Goal: Check status: Check status

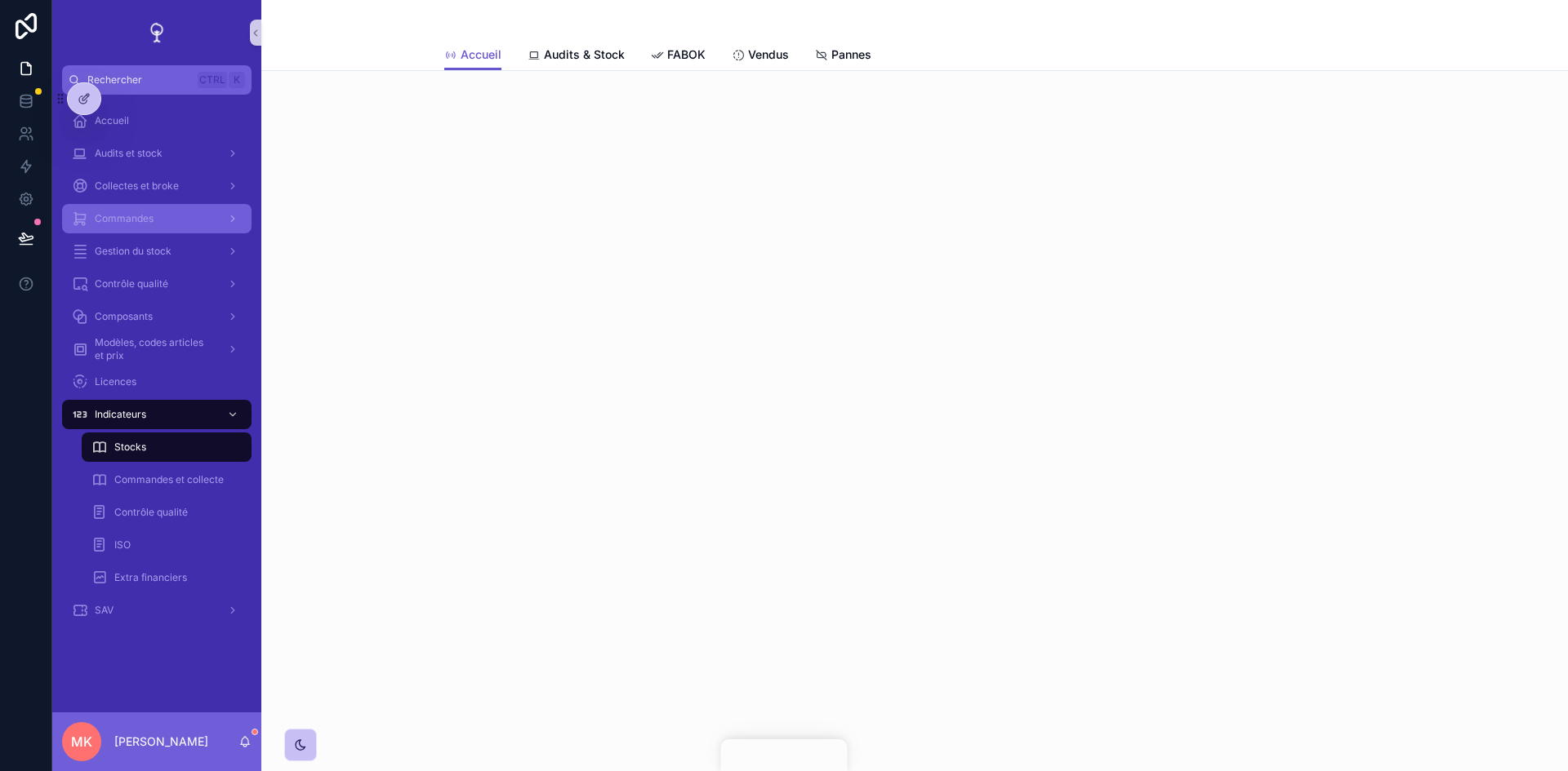
click at [171, 220] on div "Commandes" at bounding box center [156, 219] width 169 height 26
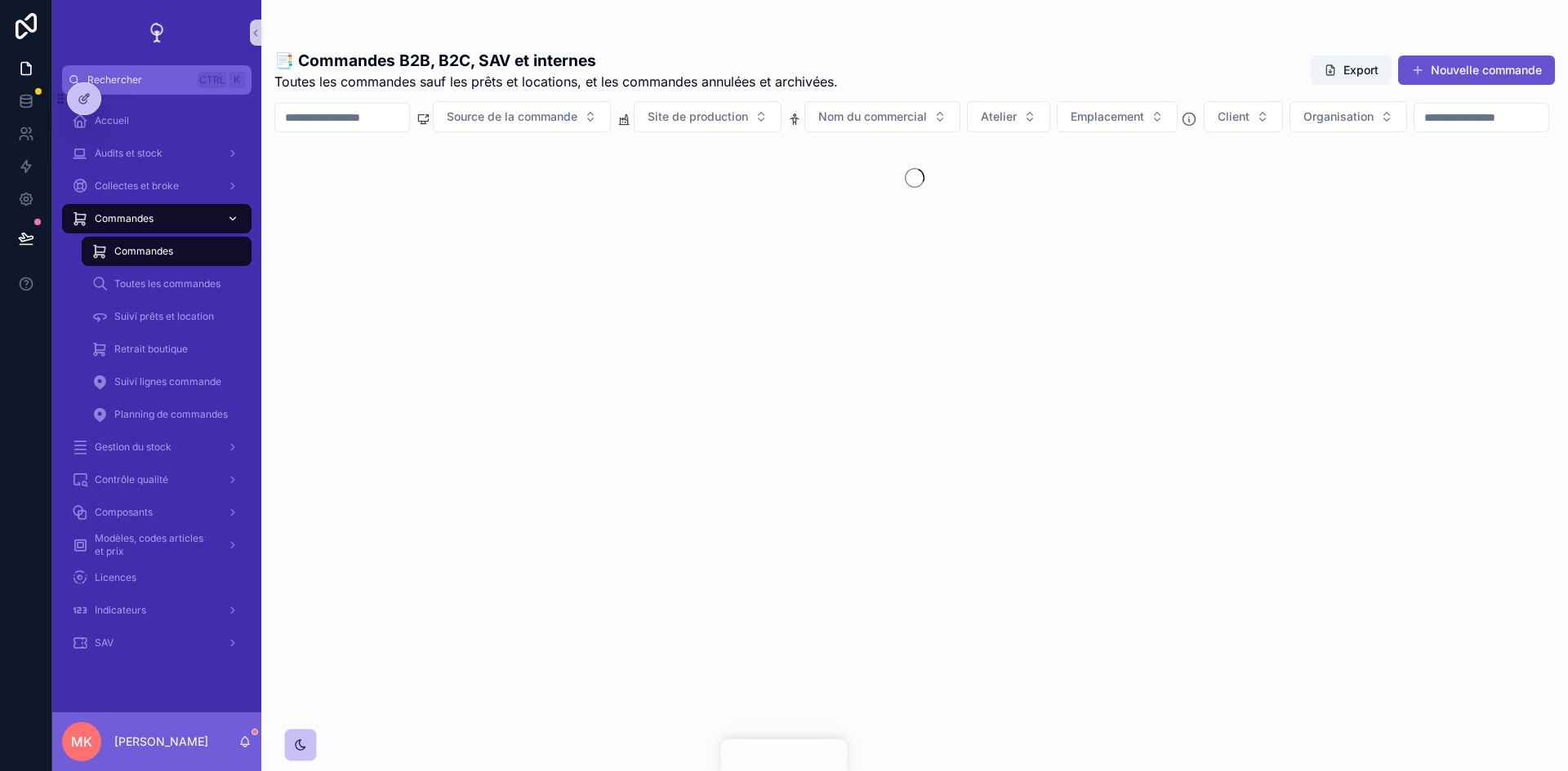
click at [172, 252] on span "Commandes" at bounding box center [143, 252] width 59 height 13
click at [176, 444] on div "Gestion du stock" at bounding box center [156, 447] width 169 height 26
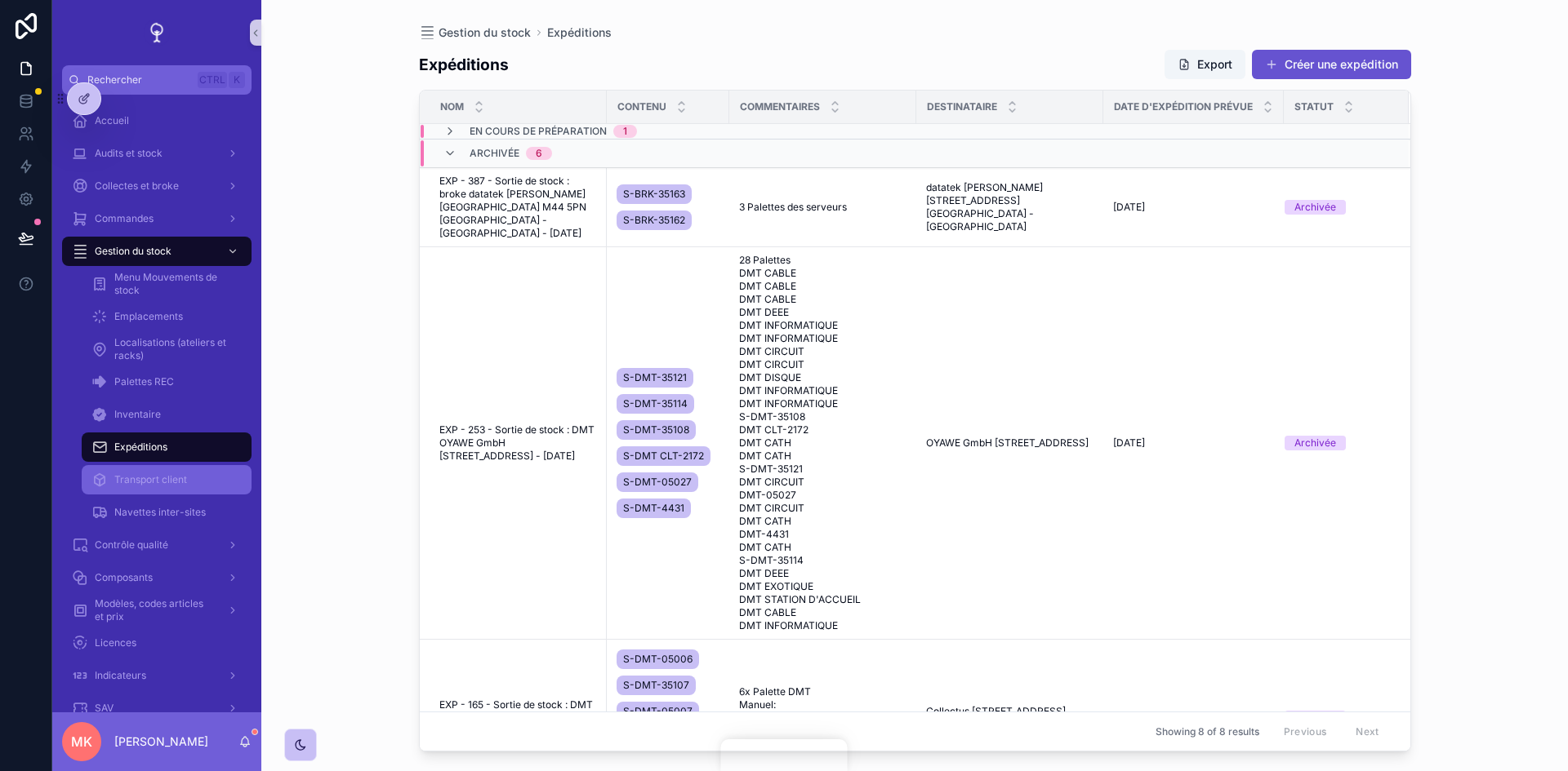
click at [165, 468] on div "Transport client" at bounding box center [167, 480] width 150 height 26
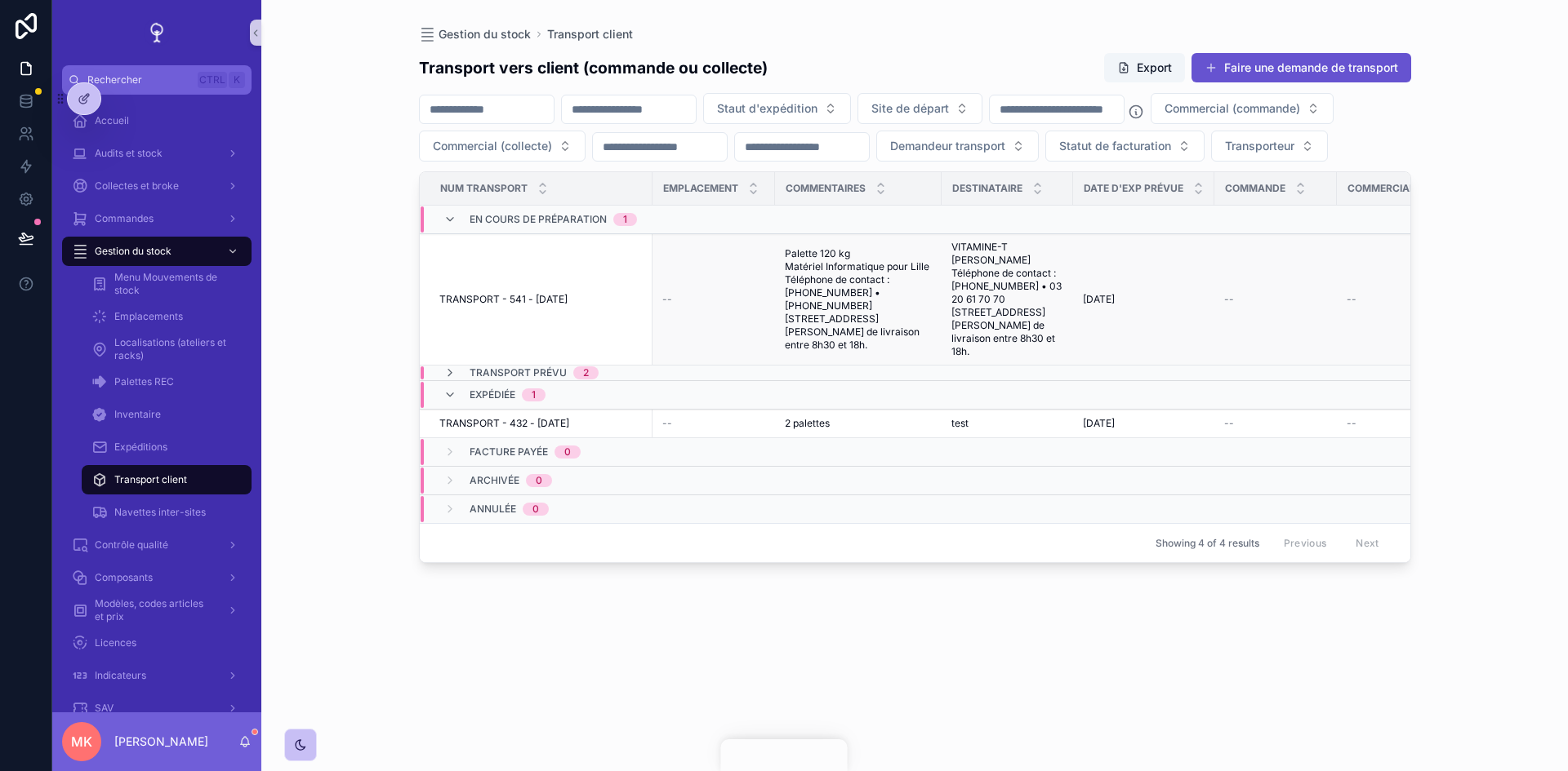
click at [609, 348] on td "TRANSPORT - 541 - [DATE] TRANSPORT - 541 - [DATE]" at bounding box center [535, 299] width 233 height 131
click at [565, 355] on td "TRANSPORT - 541 - [DATE] TRANSPORT - 541 - [DATE]" at bounding box center [535, 299] width 233 height 131
click at [666, 323] on td "--" at bounding box center [713, 299] width 123 height 131
click at [696, 321] on td "--" at bounding box center [713, 299] width 123 height 131
click at [827, 323] on span "Palette 120 kg Matériel Informatique pour Lille Téléphone de contact : [PHONE_N…" at bounding box center [857, 299] width 147 height 105
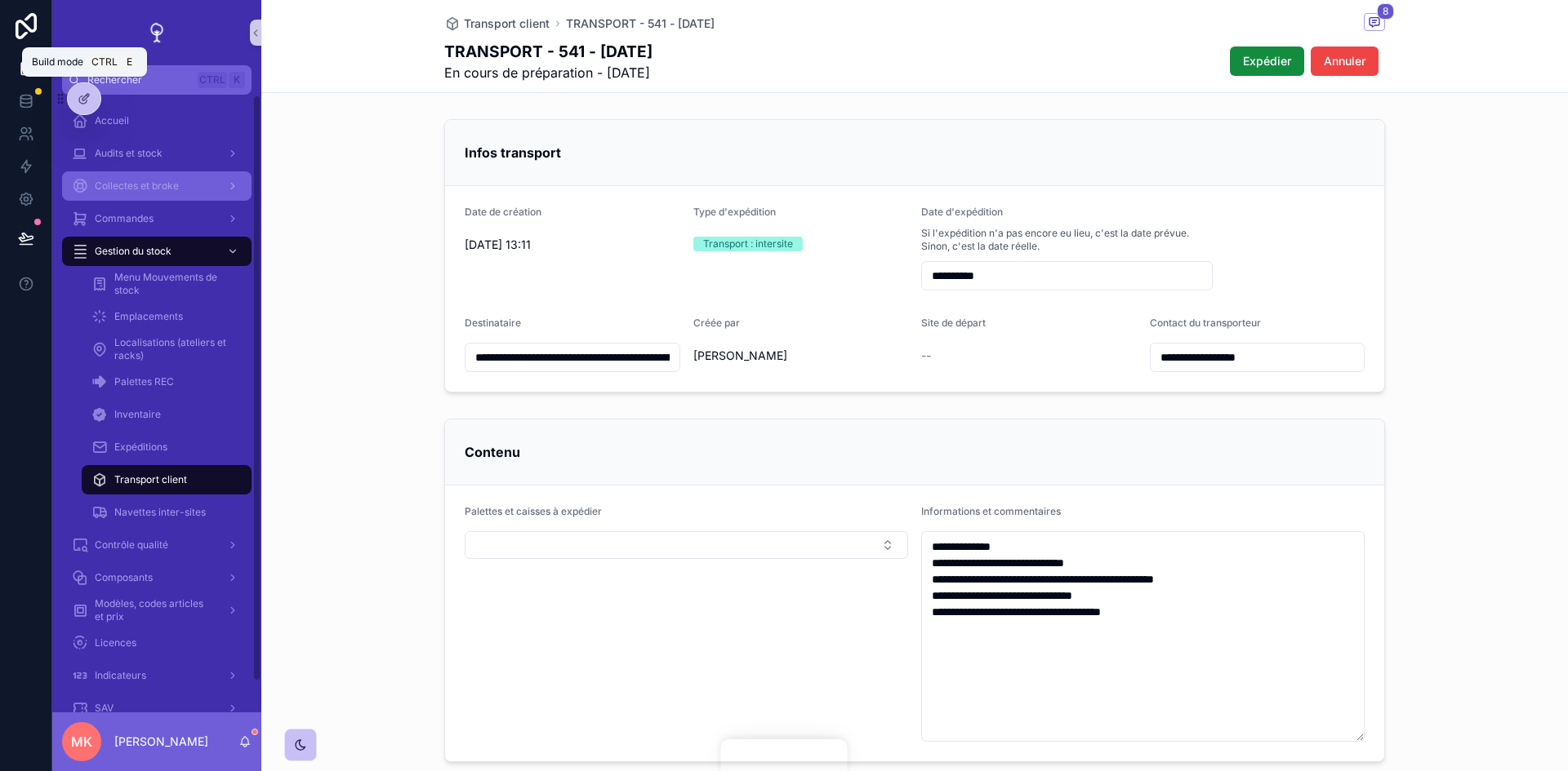
drag, startPoint x: 75, startPoint y: 102, endPoint x: 205, endPoint y: 188, distance: 155.9
click at [75, 102] on div at bounding box center [83, 98] width 33 height 31
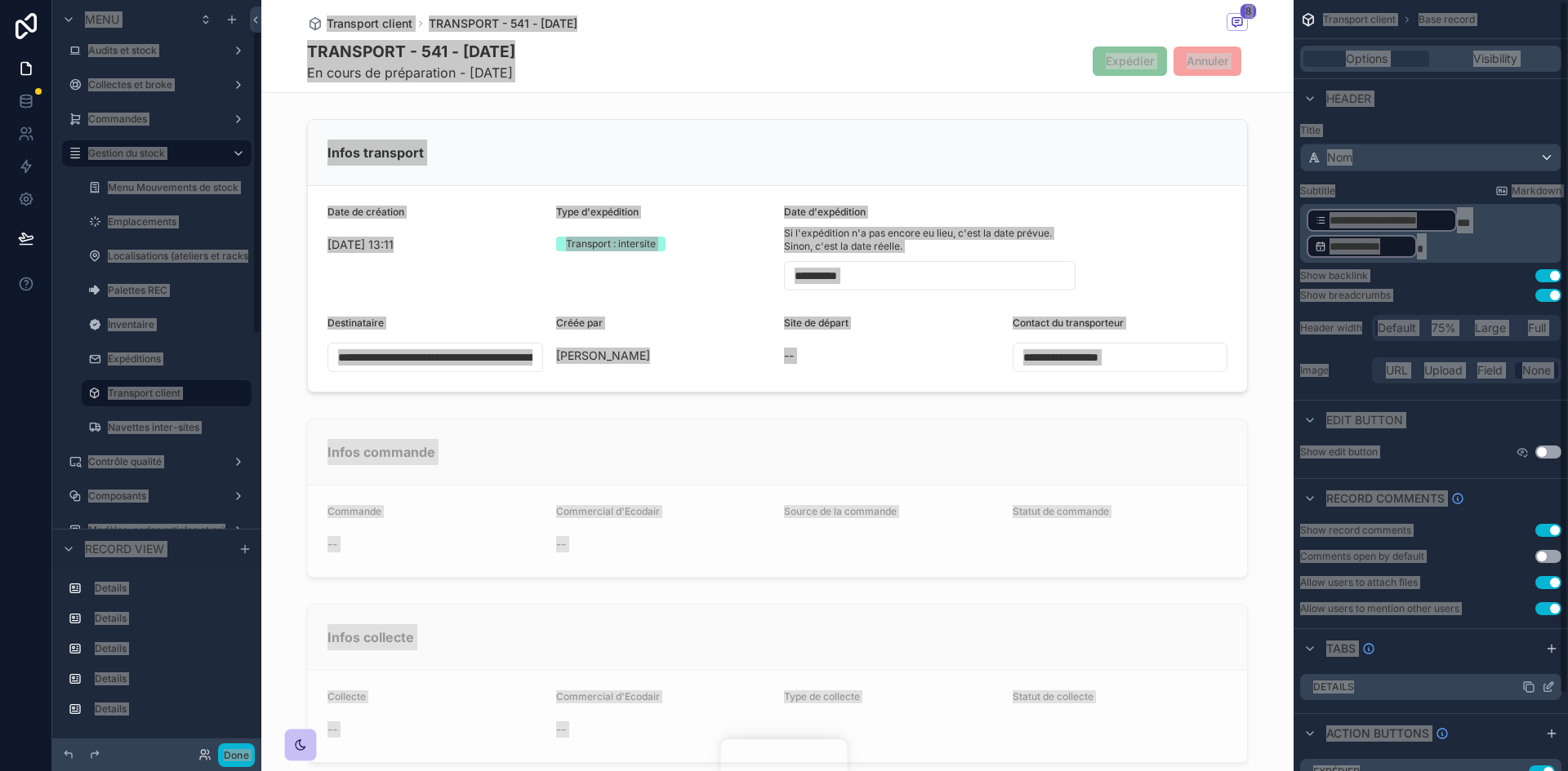
scroll to position [42, 0]
